Goal: Information Seeking & Learning: Find specific page/section

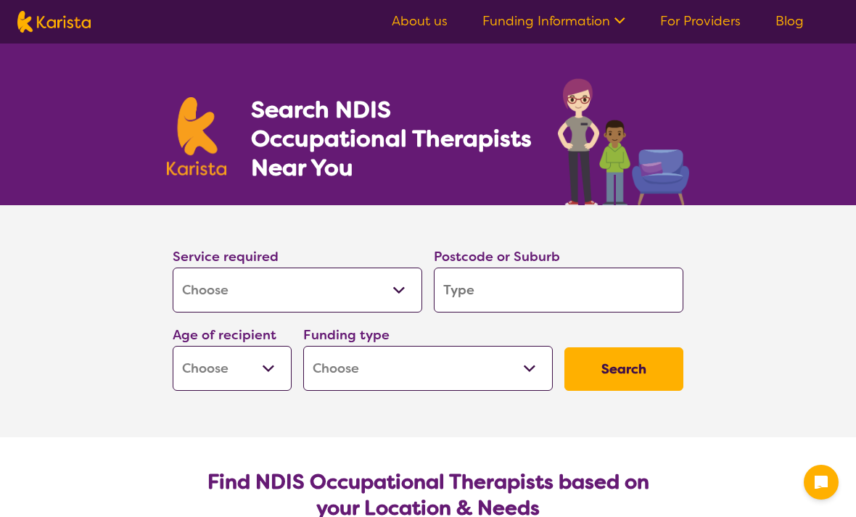
select select "[MEDICAL_DATA]"
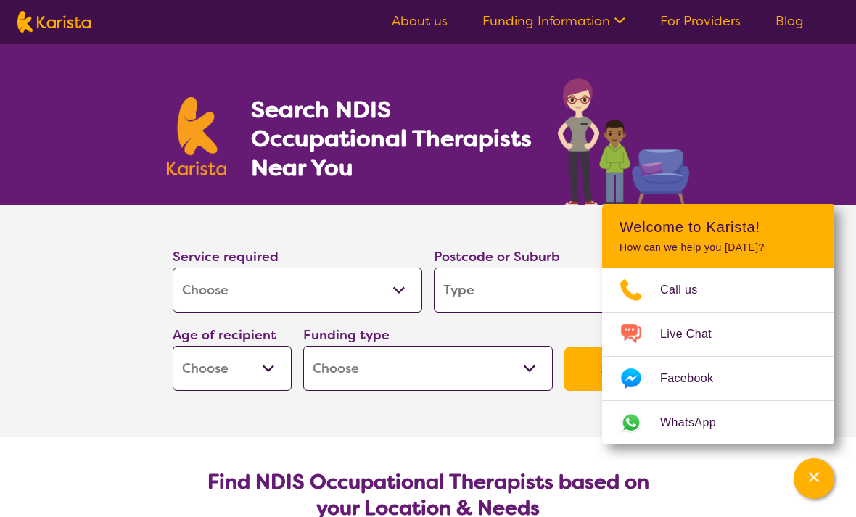
click at [478, 297] on input "search" at bounding box center [559, 290] width 250 height 45
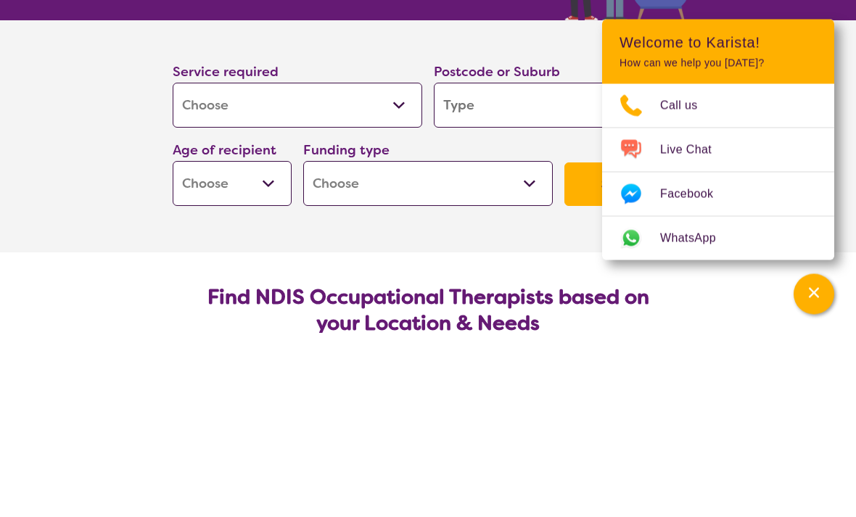
type input "S"
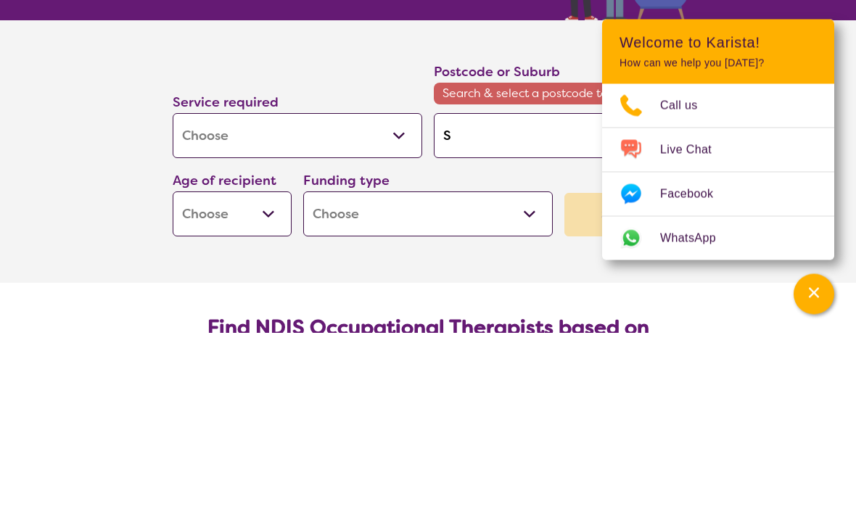
type input "So"
type input "Sou"
type input "Sout"
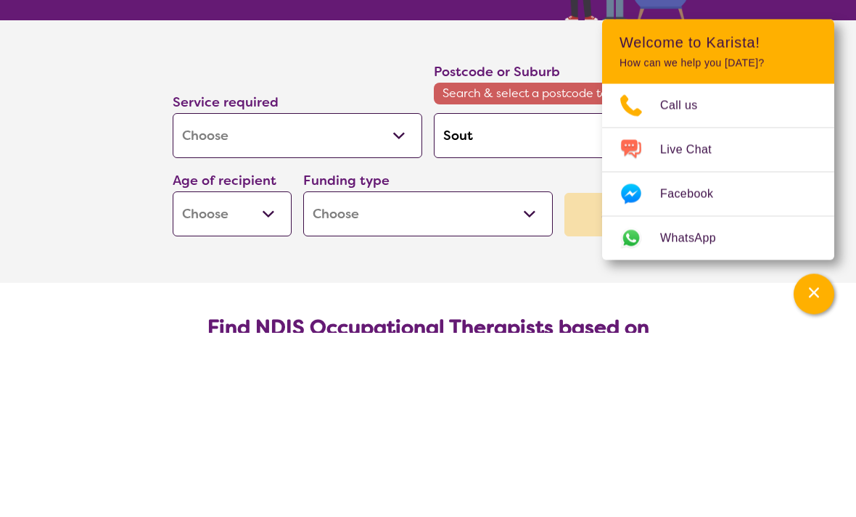
type input "Sout"
type input "South"
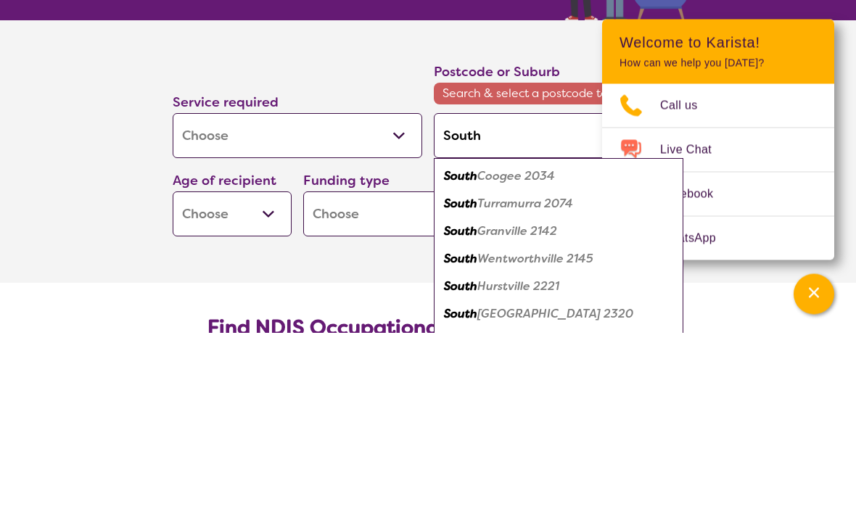
type input "South p"
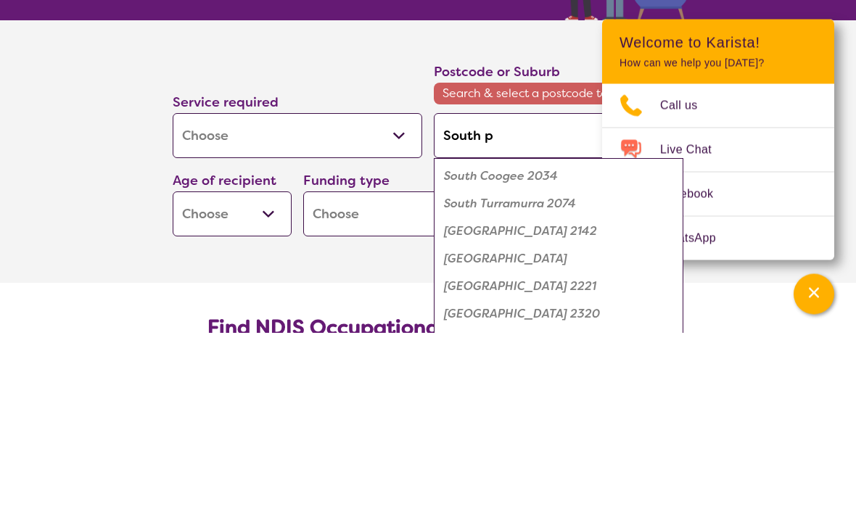
type input "South pe"
type input "South per"
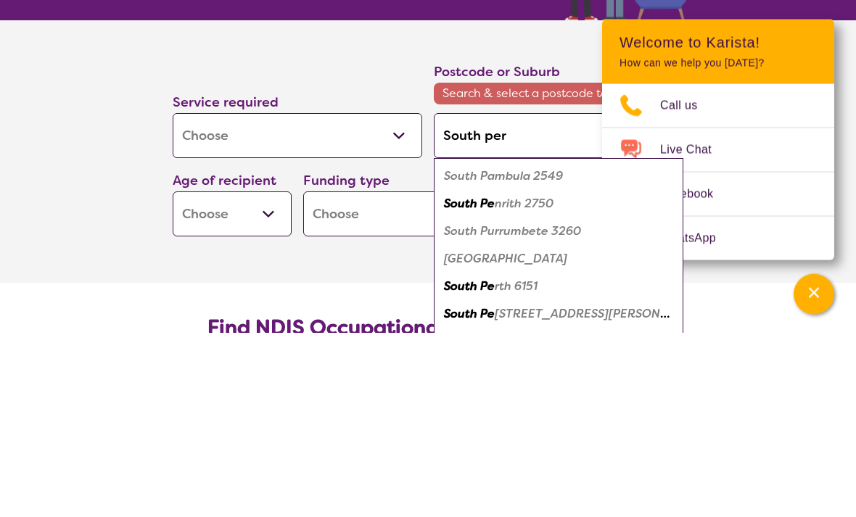
type input "South pert"
type input "[GEOGRAPHIC_DATA]"
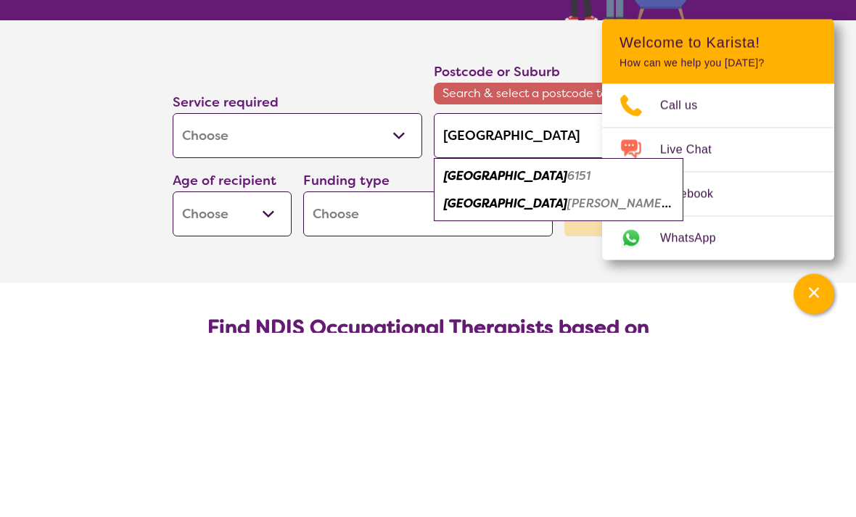
type input "[GEOGRAPHIC_DATA]"
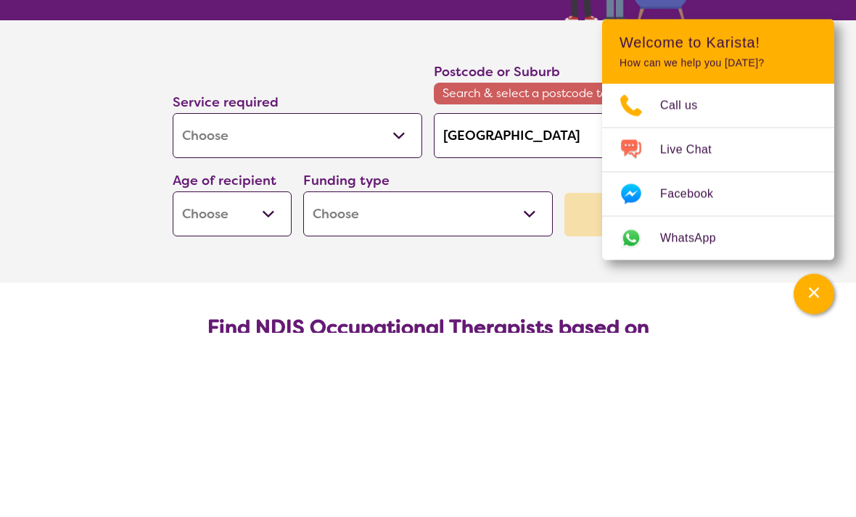
scroll to position [185, 0]
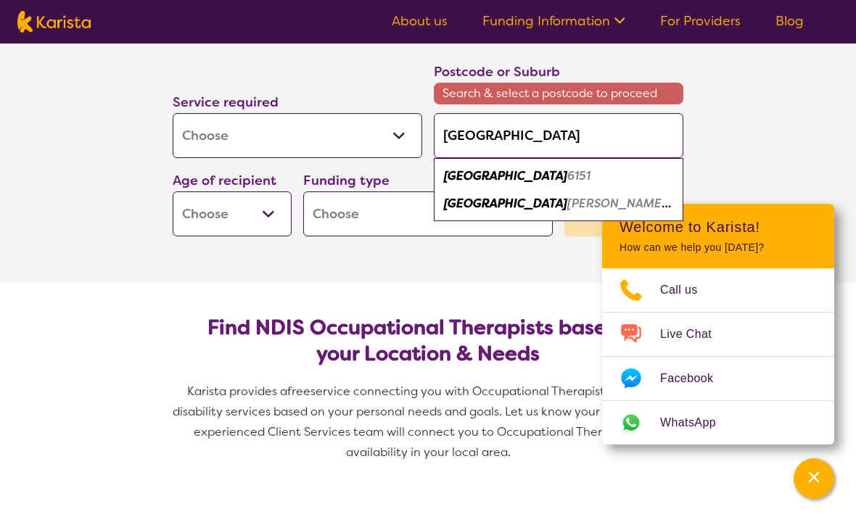
click at [567, 207] on em "[PERSON_NAME][STREET_ADDRESS]" at bounding box center [673, 203] width 213 height 15
type input "6151"
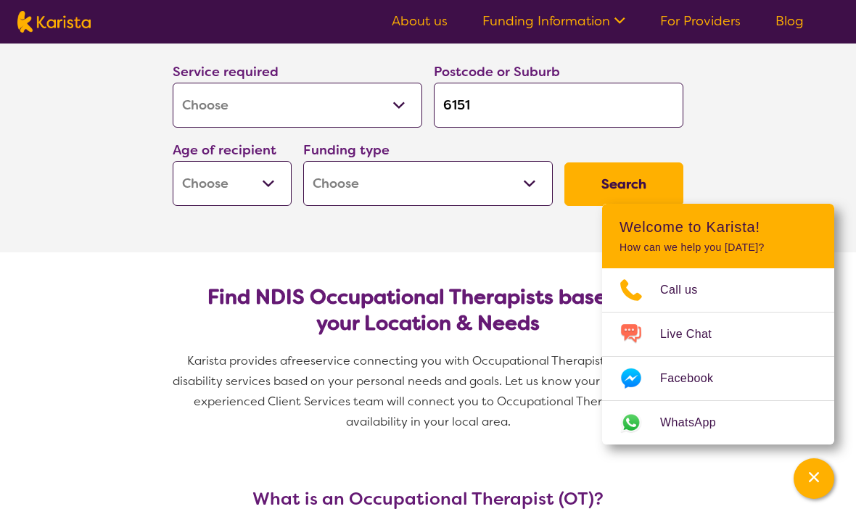
click at [271, 197] on select "Early Childhood - 0 to 9 Child - 10 to 11 Adolescent - 12 to 17 Adult - 18 to 6…" at bounding box center [232, 183] width 119 height 45
click at [539, 175] on select "Home Care Package (HCP) National Disability Insurance Scheme (NDIS) I don't know" at bounding box center [428, 183] width 250 height 45
click at [48, 185] on section "Service required Allied Health Assistant Assessment ([MEDICAL_DATA] or [MEDICAL…" at bounding box center [428, 136] width 856 height 232
click at [824, 127] on section "Service required Allied Health Assistant Assessment ([MEDICAL_DATA] or [MEDICAL…" at bounding box center [428, 136] width 856 height 232
click at [609, 181] on button "Search" at bounding box center [624, 185] width 119 height 44
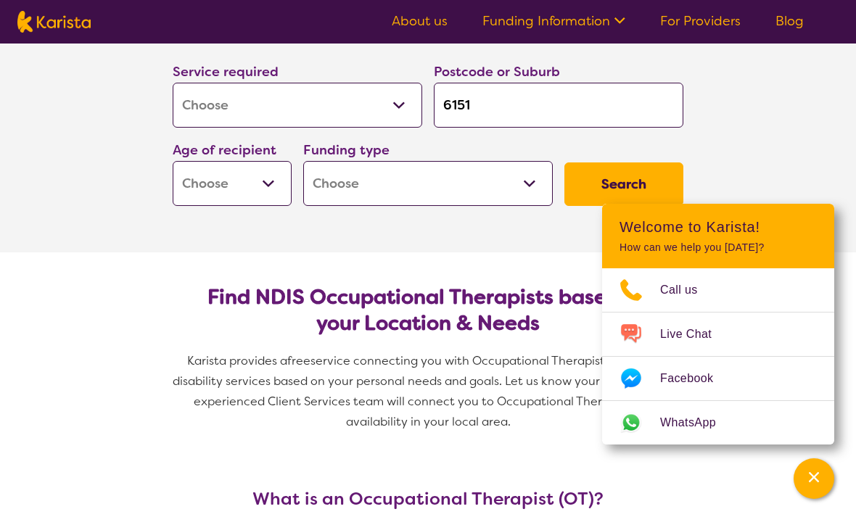
click at [819, 470] on icon "Channel Menu" at bounding box center [814, 477] width 15 height 15
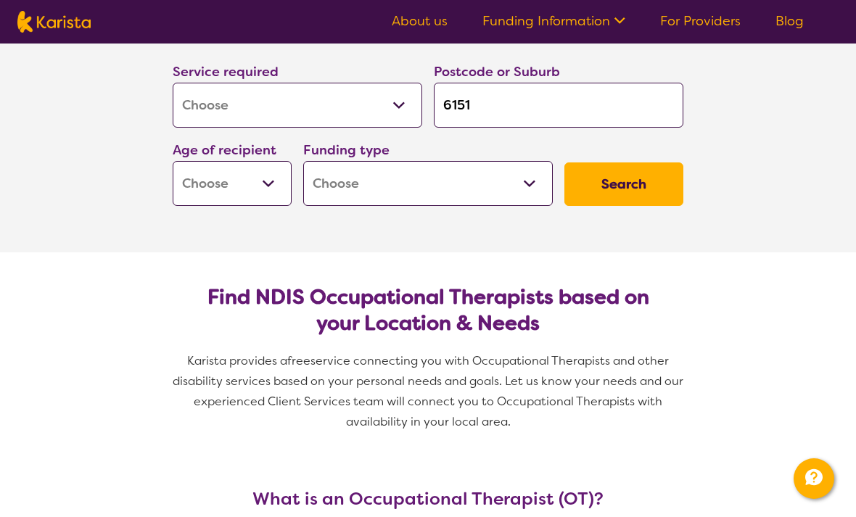
click at [622, 180] on button "Search" at bounding box center [624, 185] width 119 height 44
click at [271, 193] on select "Early Childhood - 0 to 9 Child - 10 to 11 Adolescent - 12 to 17 Adult - 18 to 6…" at bounding box center [232, 183] width 119 height 45
select select "EC"
click at [650, 195] on button "Search" at bounding box center [624, 185] width 119 height 44
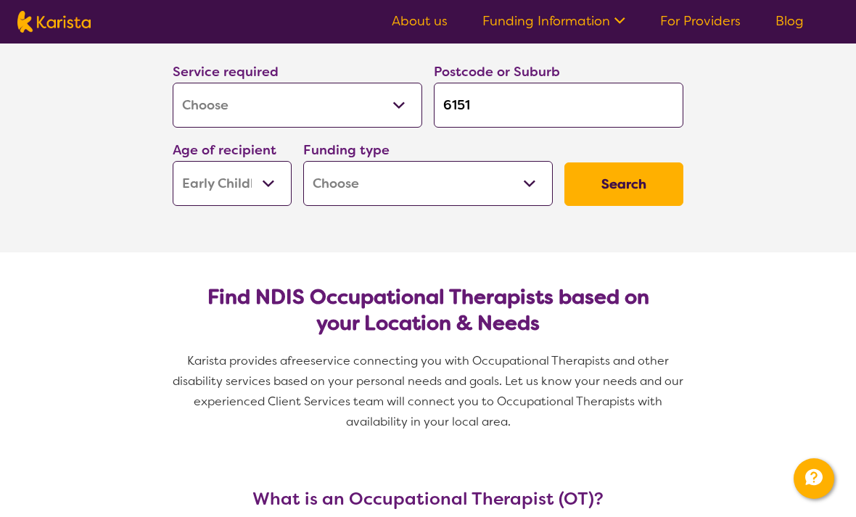
click at [528, 192] on select "Home Care Package (HCP) National Disability Insurance Scheme (NDIS) I don't know" at bounding box center [428, 183] width 250 height 45
select select "i-don-t-know"
click at [626, 192] on button "Search" at bounding box center [624, 185] width 119 height 44
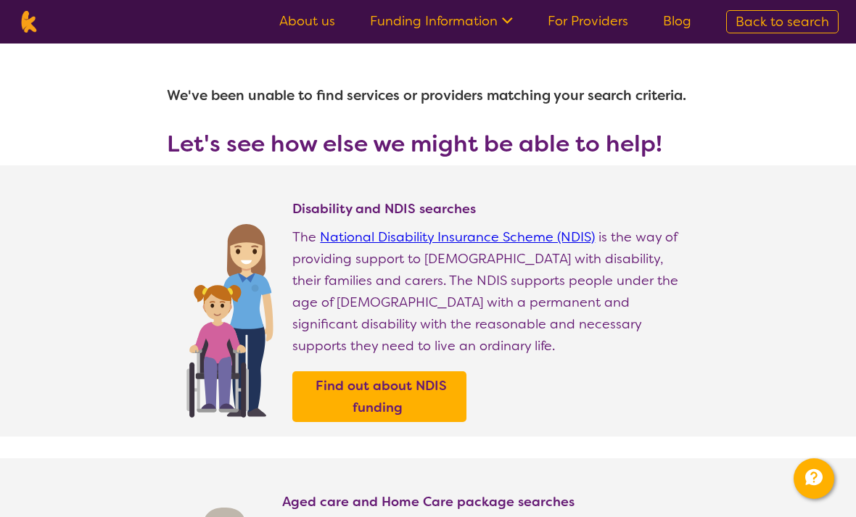
type input "6151"
select select "[MEDICAL_DATA]"
select select "EC"
